Goal: Task Accomplishment & Management: Manage account settings

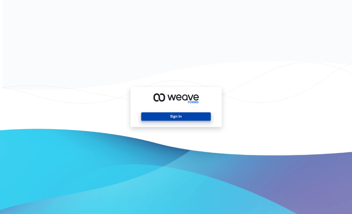
click at [166, 115] on button "Sign In" at bounding box center [176, 116] width 70 height 8
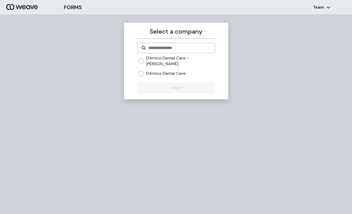
click at [162, 71] on label "D'Amico Dental Care" at bounding box center [166, 74] width 40 height 6
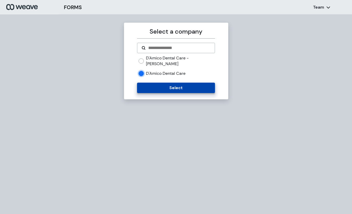
click at [163, 83] on button "Select" at bounding box center [176, 88] width 78 height 10
